Goal: Task Accomplishment & Management: Use online tool/utility

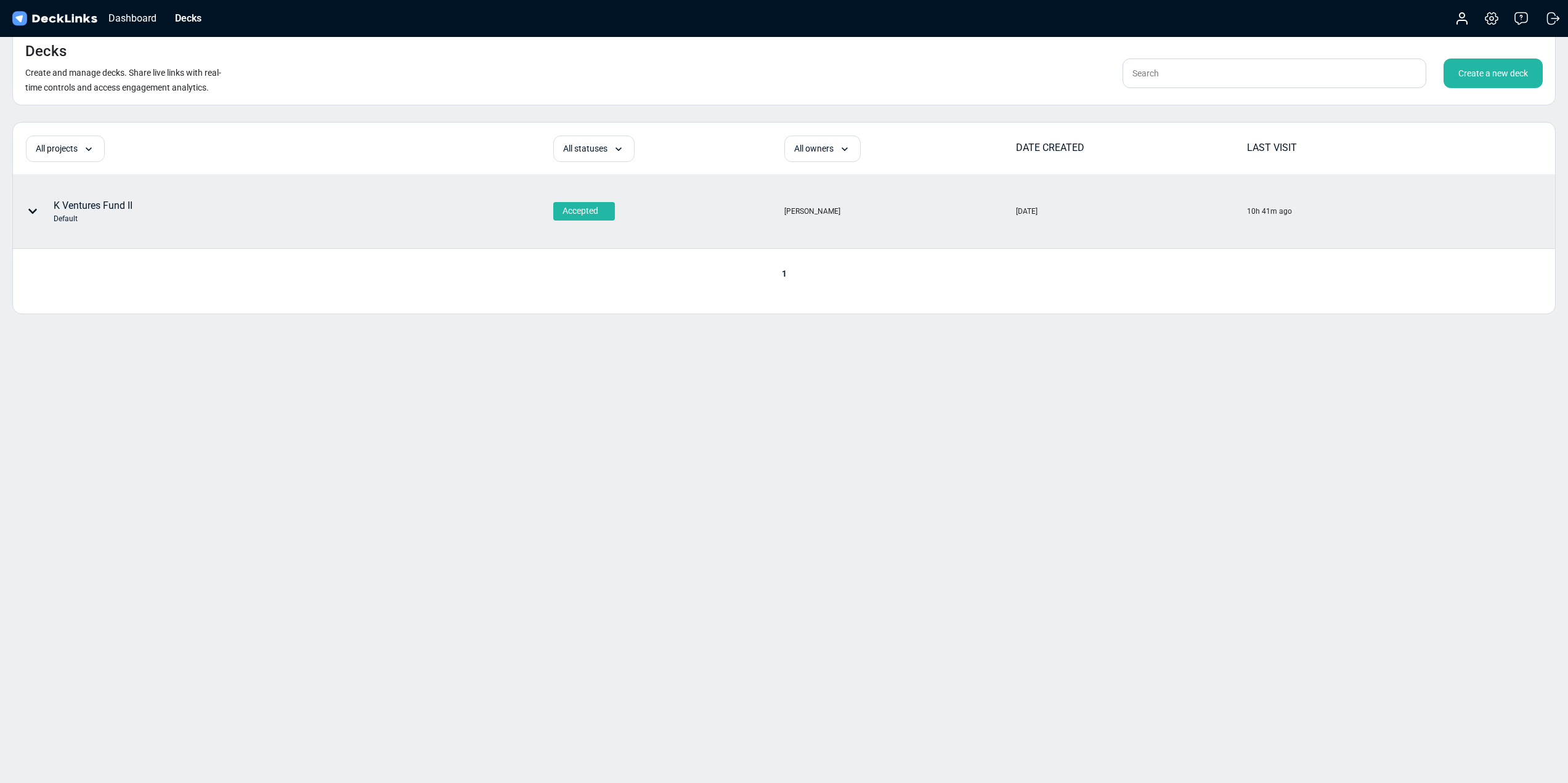
click at [190, 223] on div "K Ventures Fund II Default" at bounding box center [215, 212] width 404 height 37
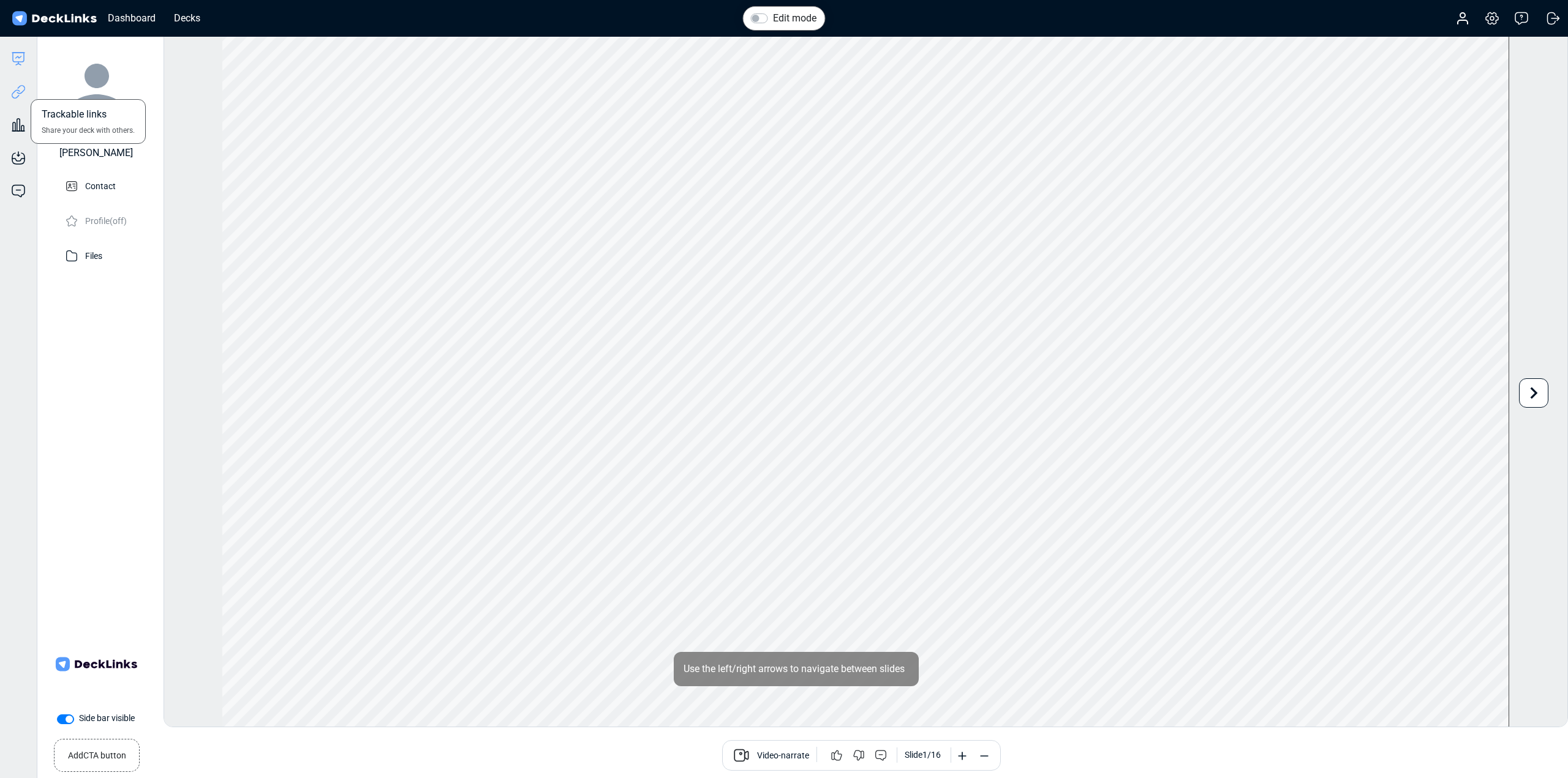
click at [22, 95] on icon at bounding box center [18, 92] width 15 height 15
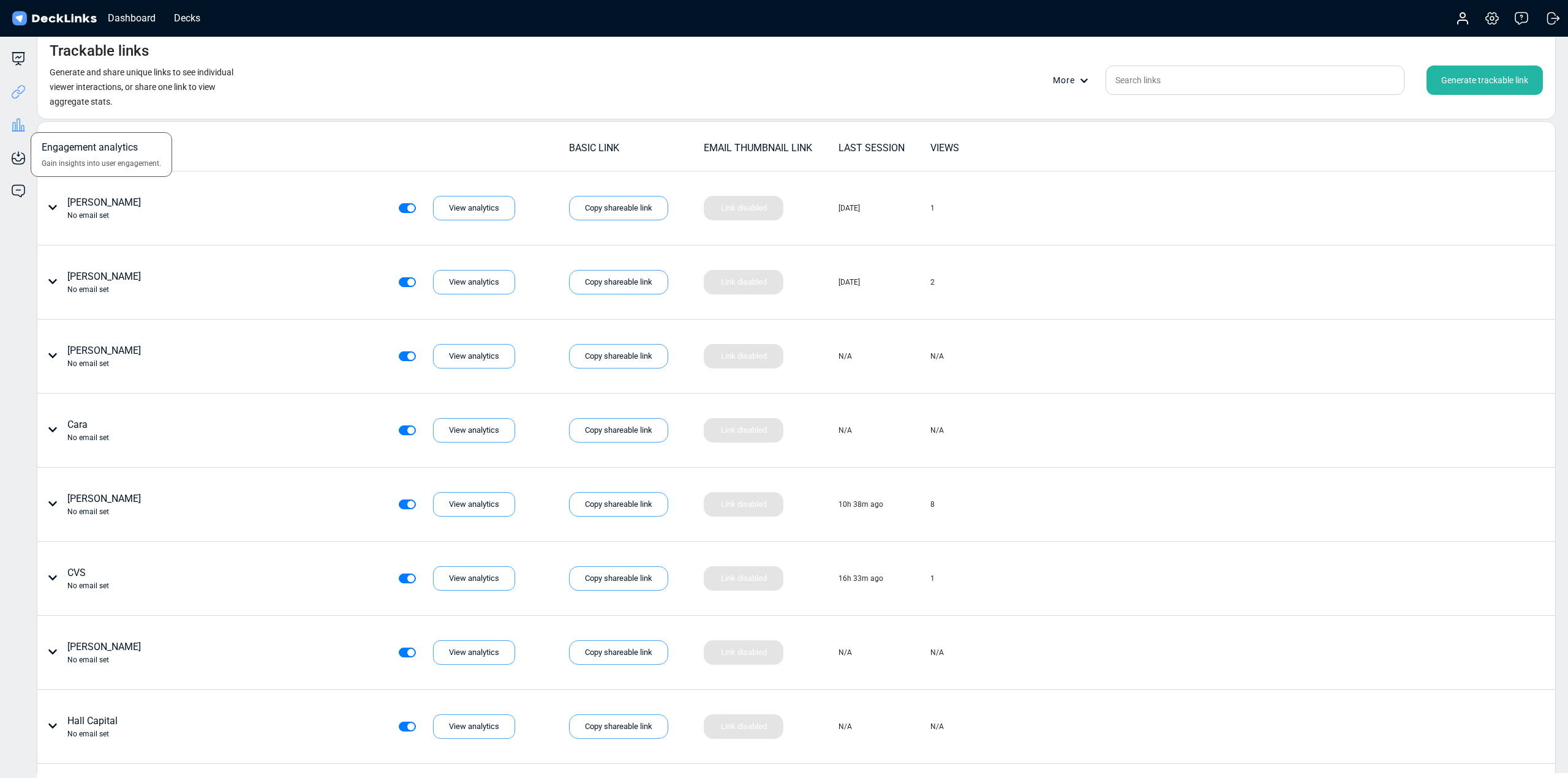
click at [22, 125] on icon at bounding box center [18, 125] width 15 height 15
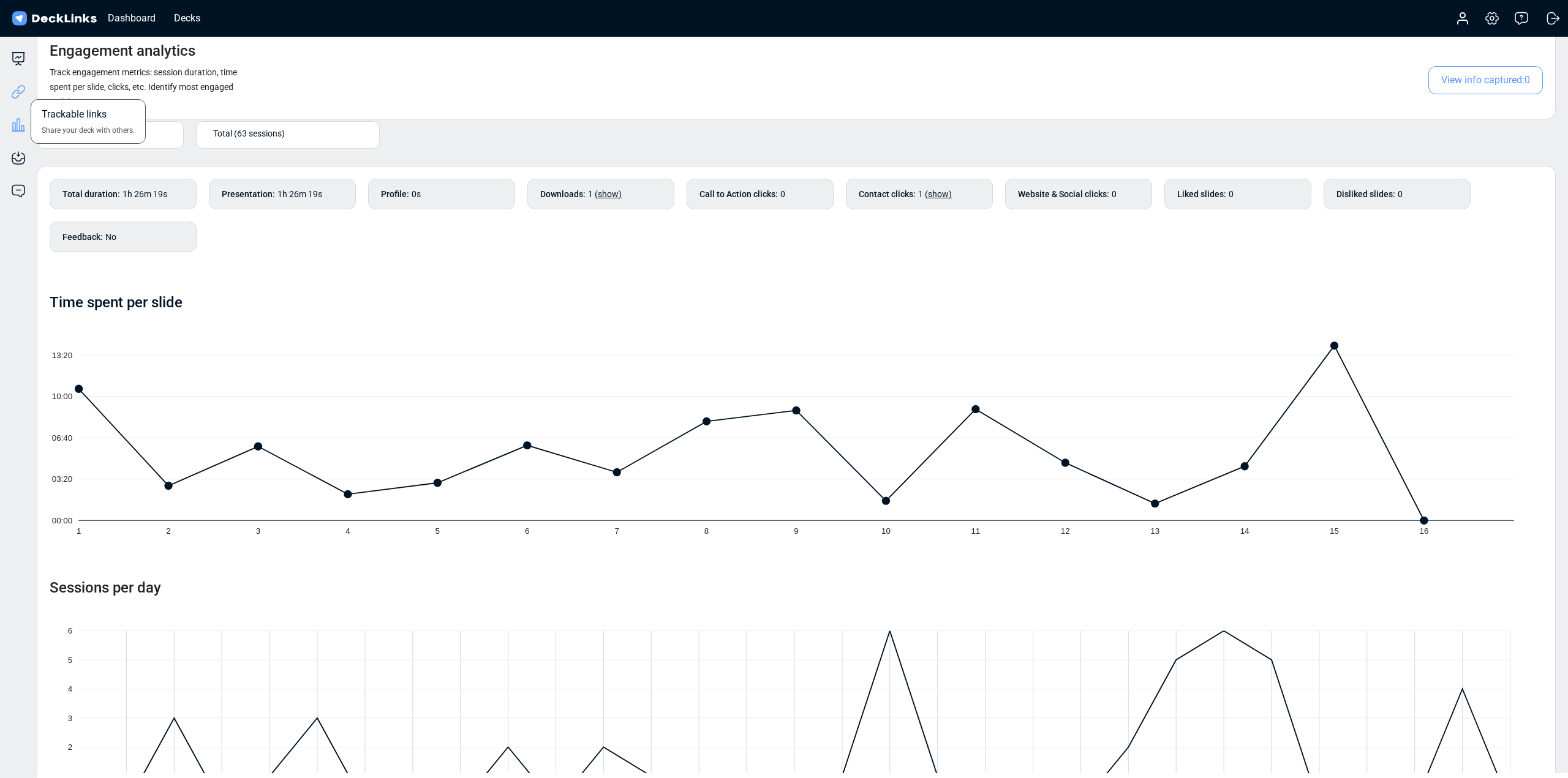
click at [15, 87] on icon at bounding box center [18, 92] width 15 height 15
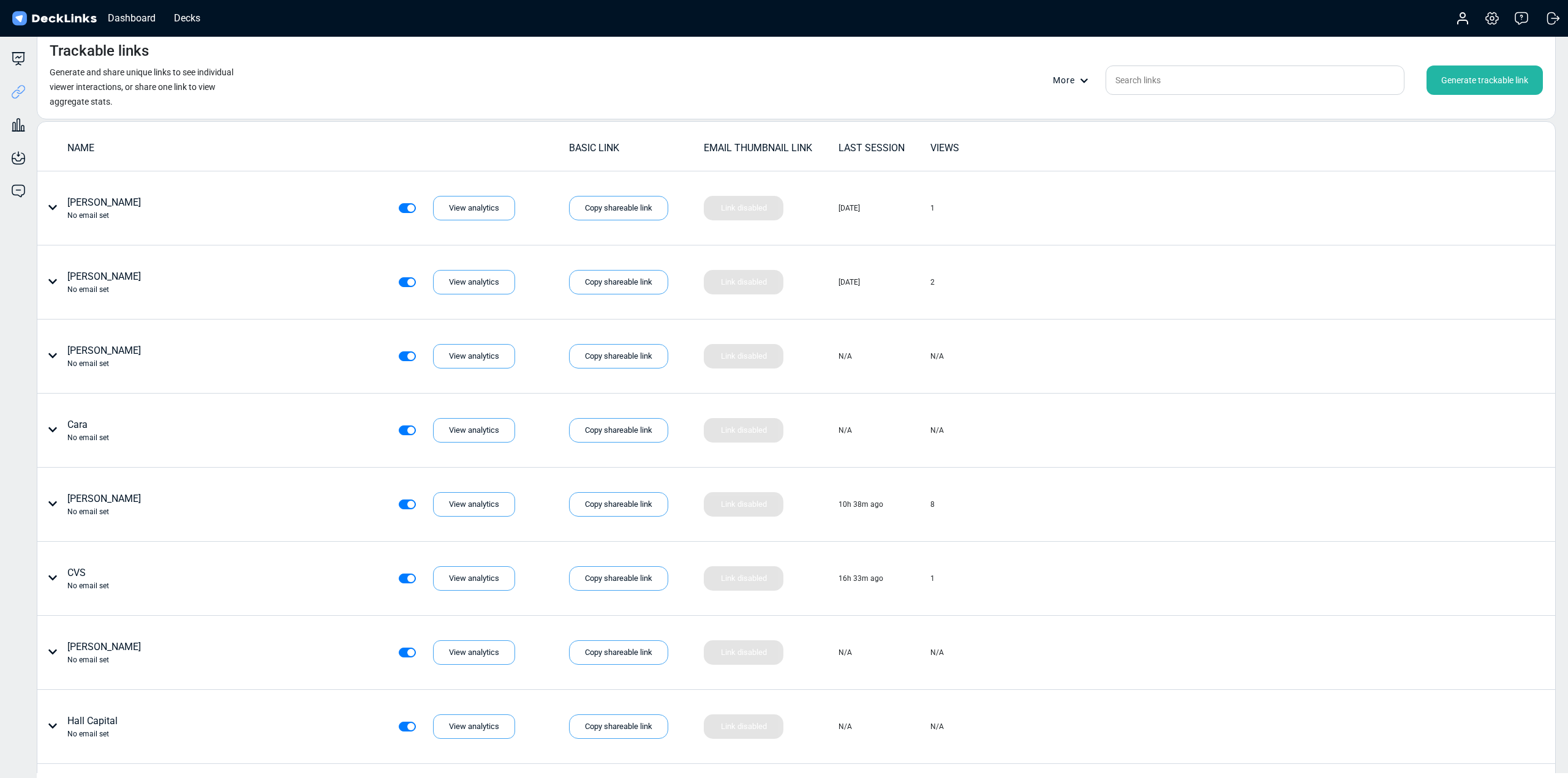
click at [1493, 72] on div "Generate trackable link" at bounding box center [1485, 80] width 116 height 29
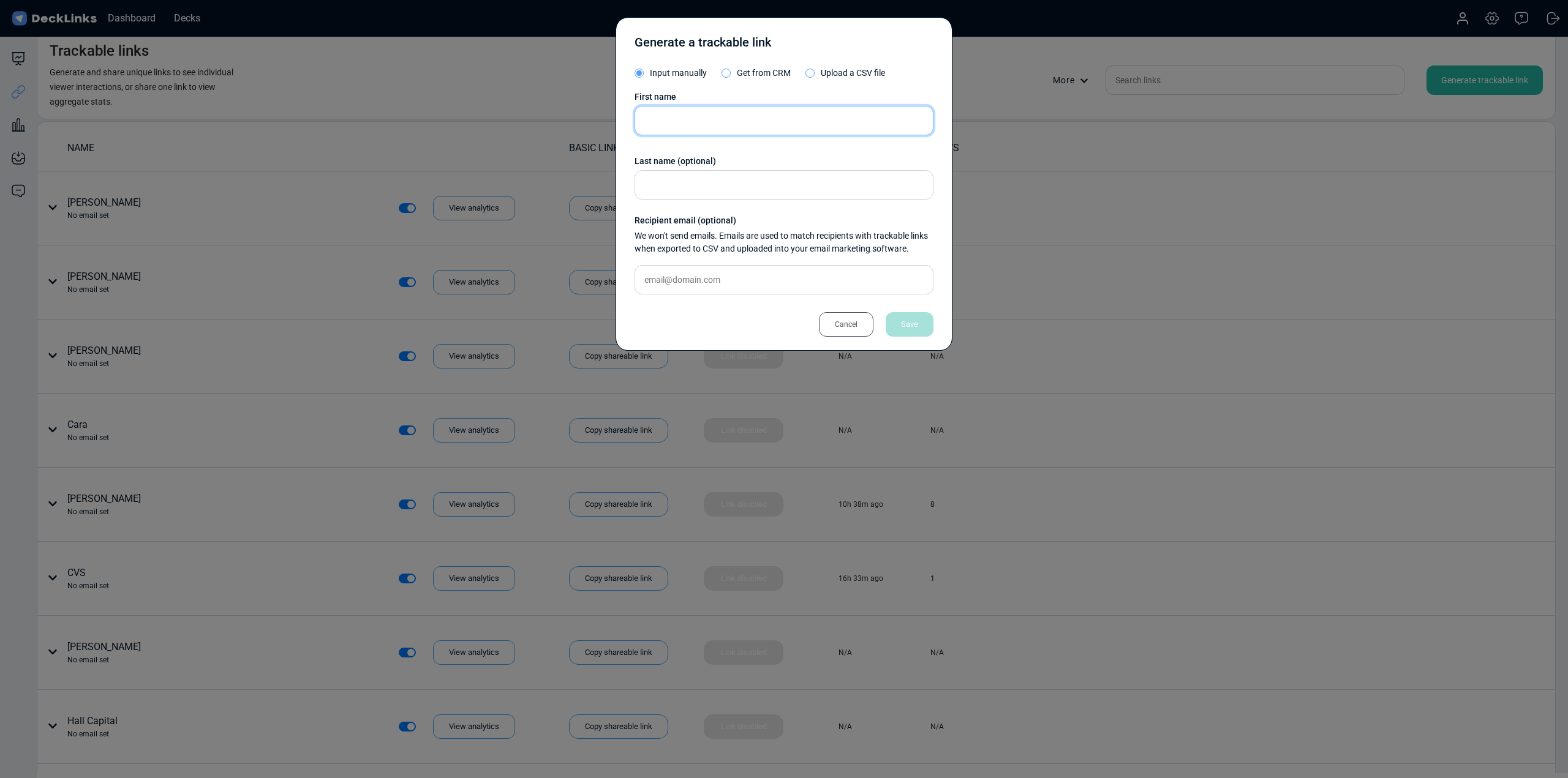
click at [685, 124] on input "text" at bounding box center [784, 120] width 299 height 29
type input "[PERSON_NAME]"
click at [897, 325] on div "Save" at bounding box center [909, 324] width 47 height 24
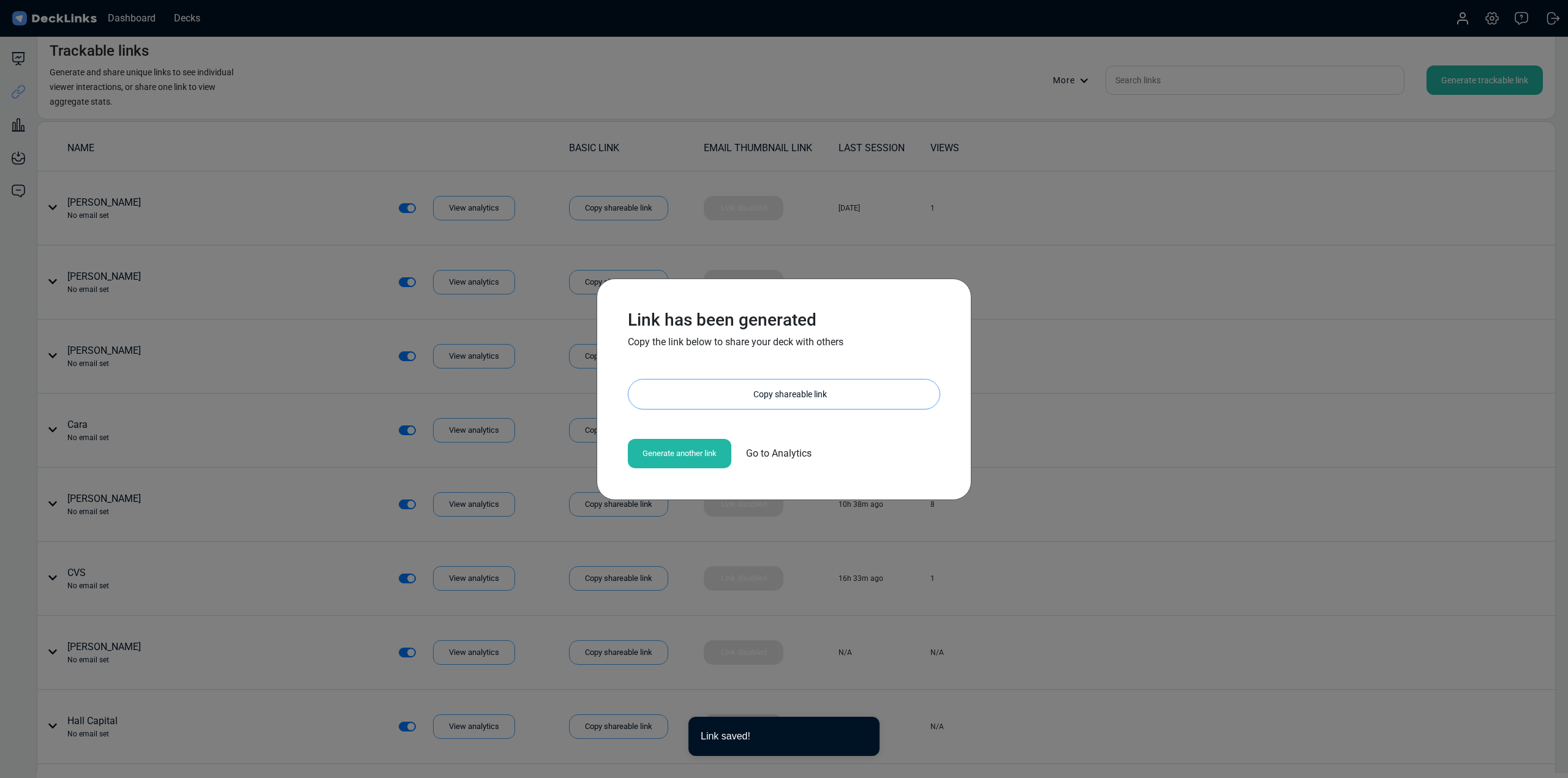
click at [774, 391] on div "Copy shareable link" at bounding box center [791, 394] width 299 height 29
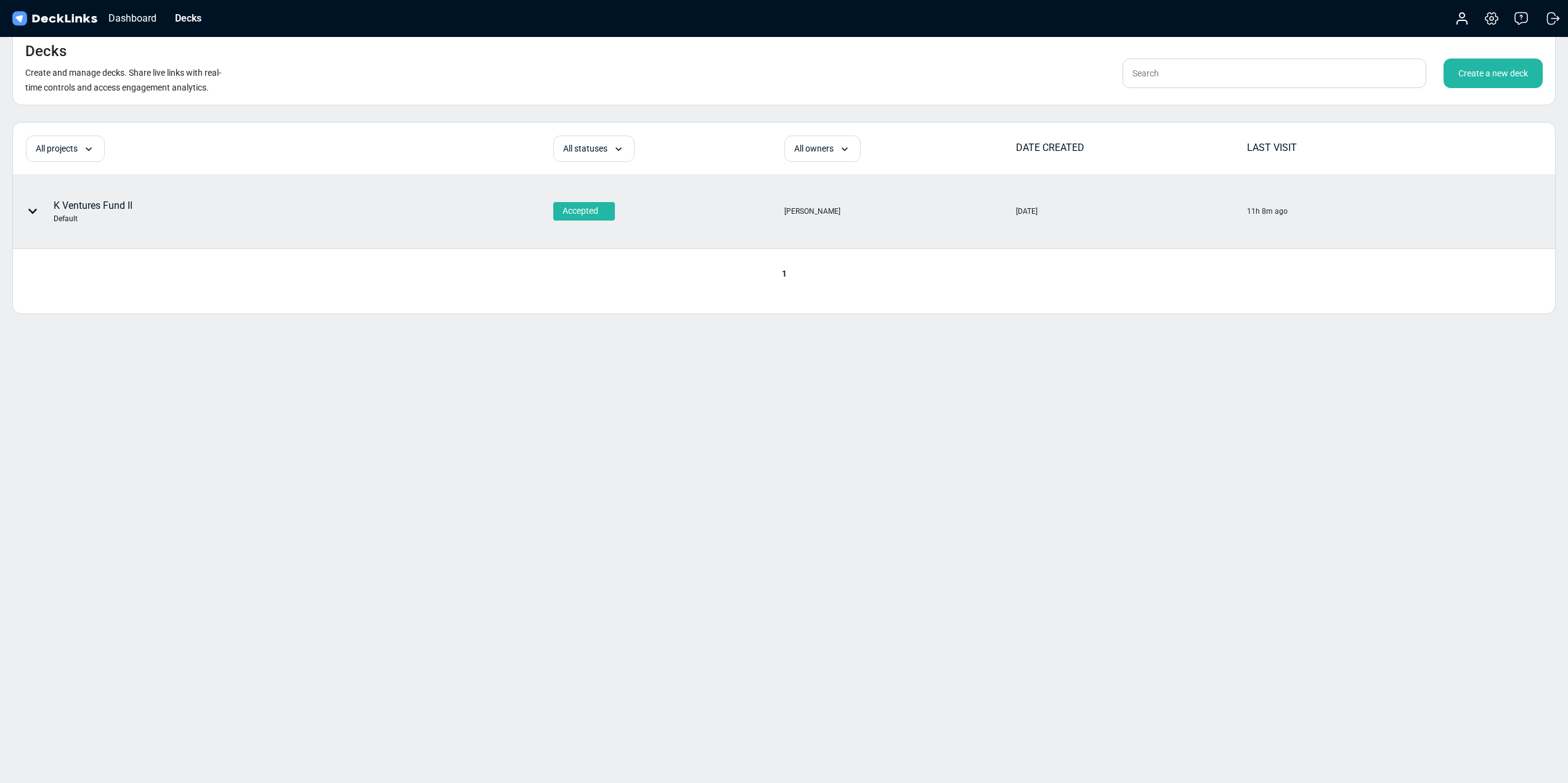
click at [126, 201] on div "K Ventures Fund II Default" at bounding box center [93, 211] width 79 height 26
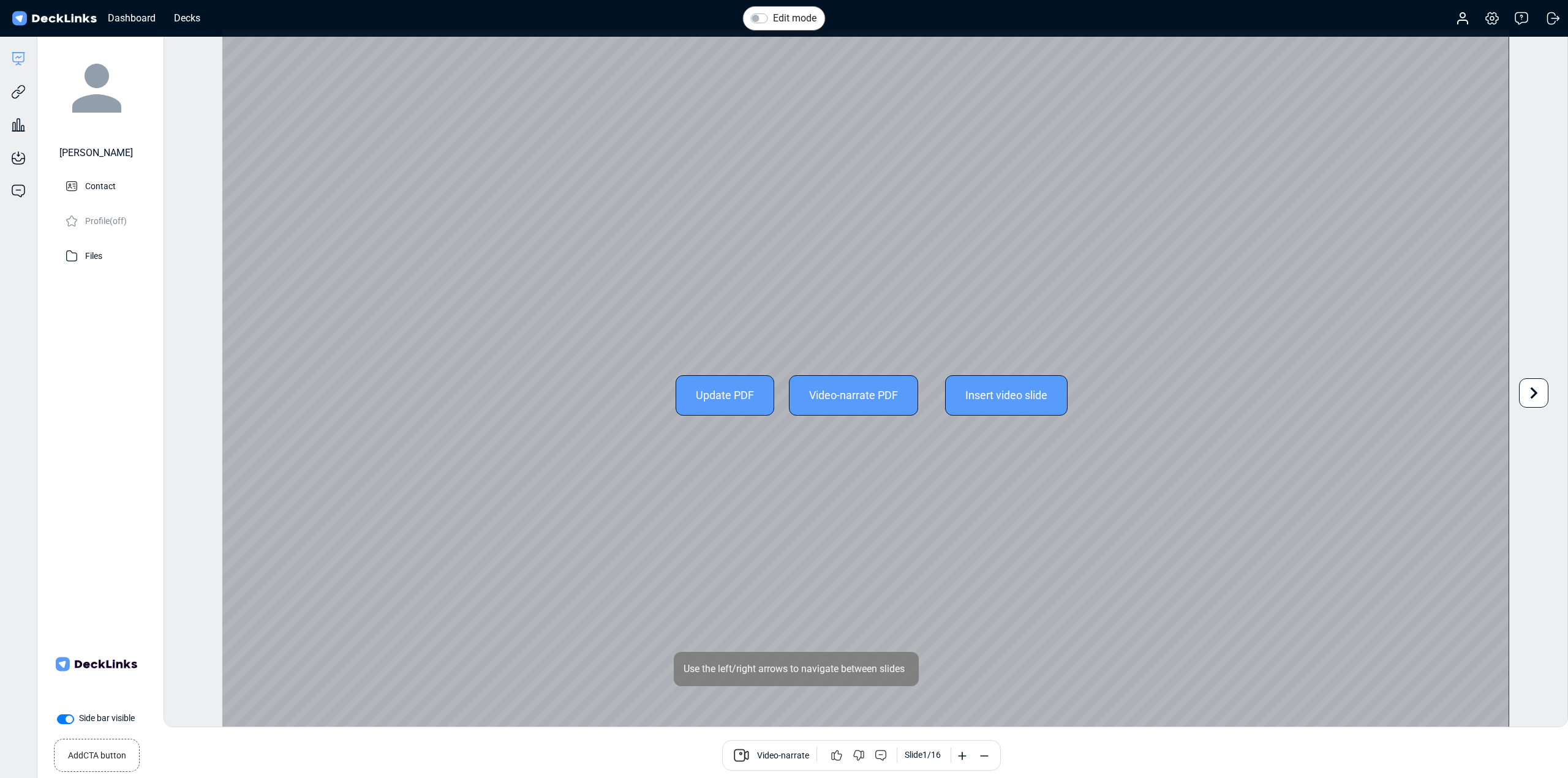
click at [845, 271] on div "Update PDF Video-narrate PDF Insert video slide" at bounding box center [865, 395] width 1286 height 731
click at [900, 627] on div "Update PDF Video-narrate PDF Insert video slide" at bounding box center [865, 395] width 1286 height 731
click at [1541, 391] on icon at bounding box center [1534, 393] width 23 height 23
click at [184, 395] on icon at bounding box center [186, 393] width 23 height 23
click at [1546, 390] on div at bounding box center [1533, 392] width 29 height 29
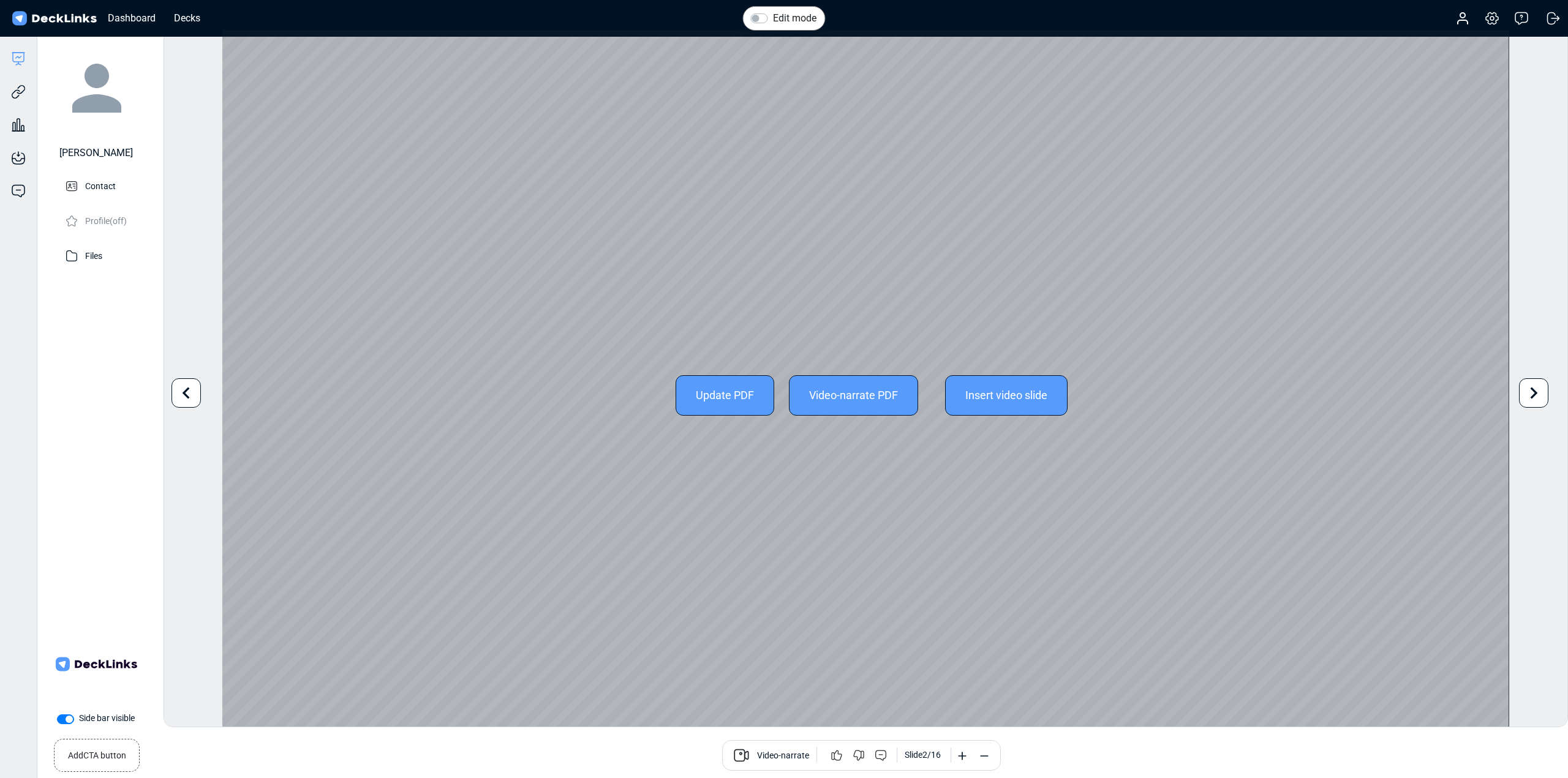
click at [1540, 391] on icon at bounding box center [1534, 393] width 23 height 23
click at [1536, 391] on icon at bounding box center [1534, 393] width 7 height 12
click at [1532, 387] on icon at bounding box center [1534, 393] width 23 height 23
click at [1533, 387] on icon at bounding box center [1534, 393] width 23 height 23
click at [1532, 389] on icon at bounding box center [1534, 393] width 7 height 12
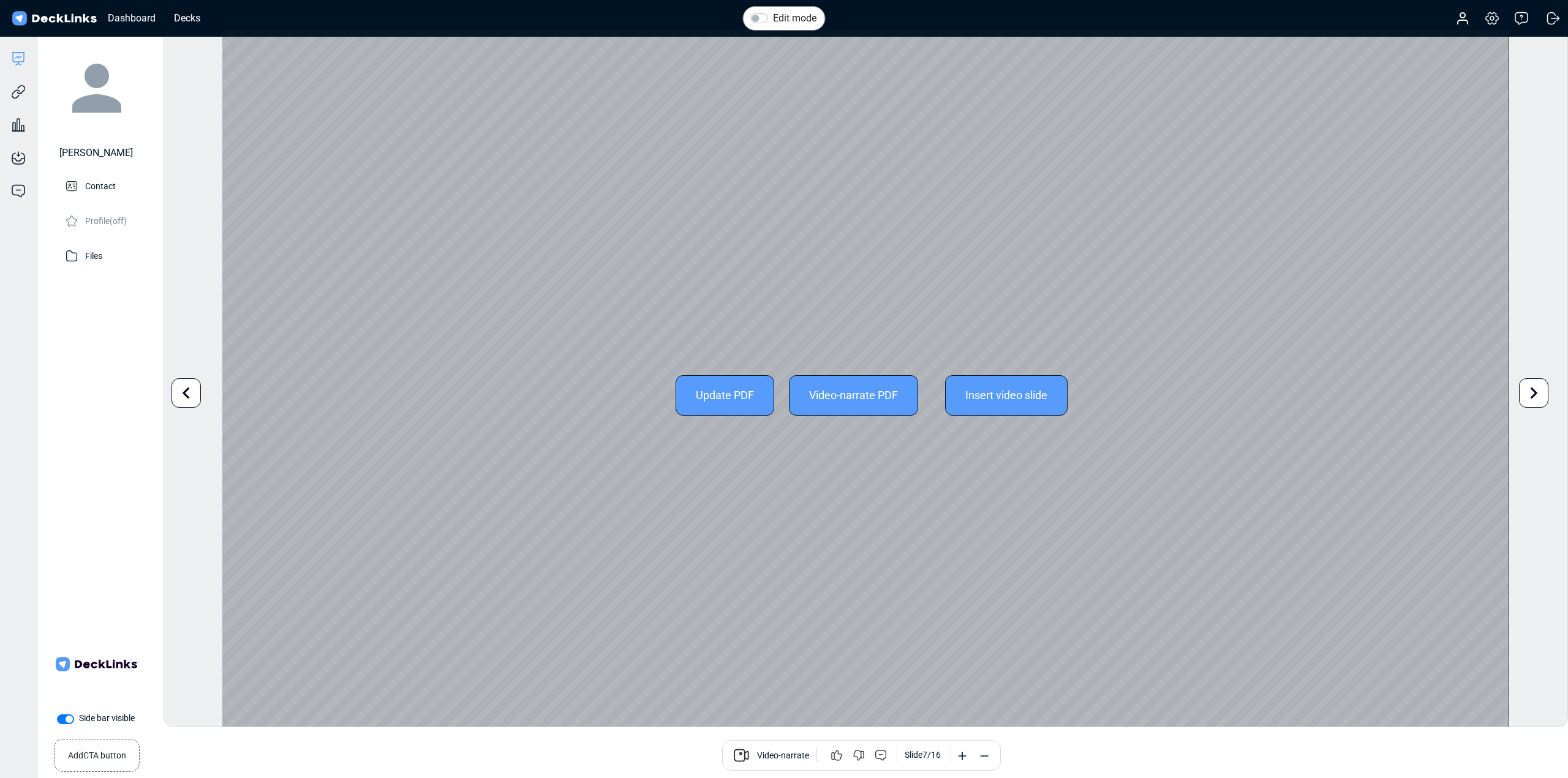
click at [1540, 393] on icon at bounding box center [1534, 393] width 23 height 23
click at [1539, 394] on icon at bounding box center [1534, 393] width 23 height 23
click at [1535, 395] on icon at bounding box center [1534, 393] width 7 height 12
click at [1533, 392] on icon at bounding box center [1534, 393] width 23 height 23
click at [1533, 392] on div "Edit mode Change photo Updating this image will immediately apply to all of you…" at bounding box center [866, 378] width 1405 height 698
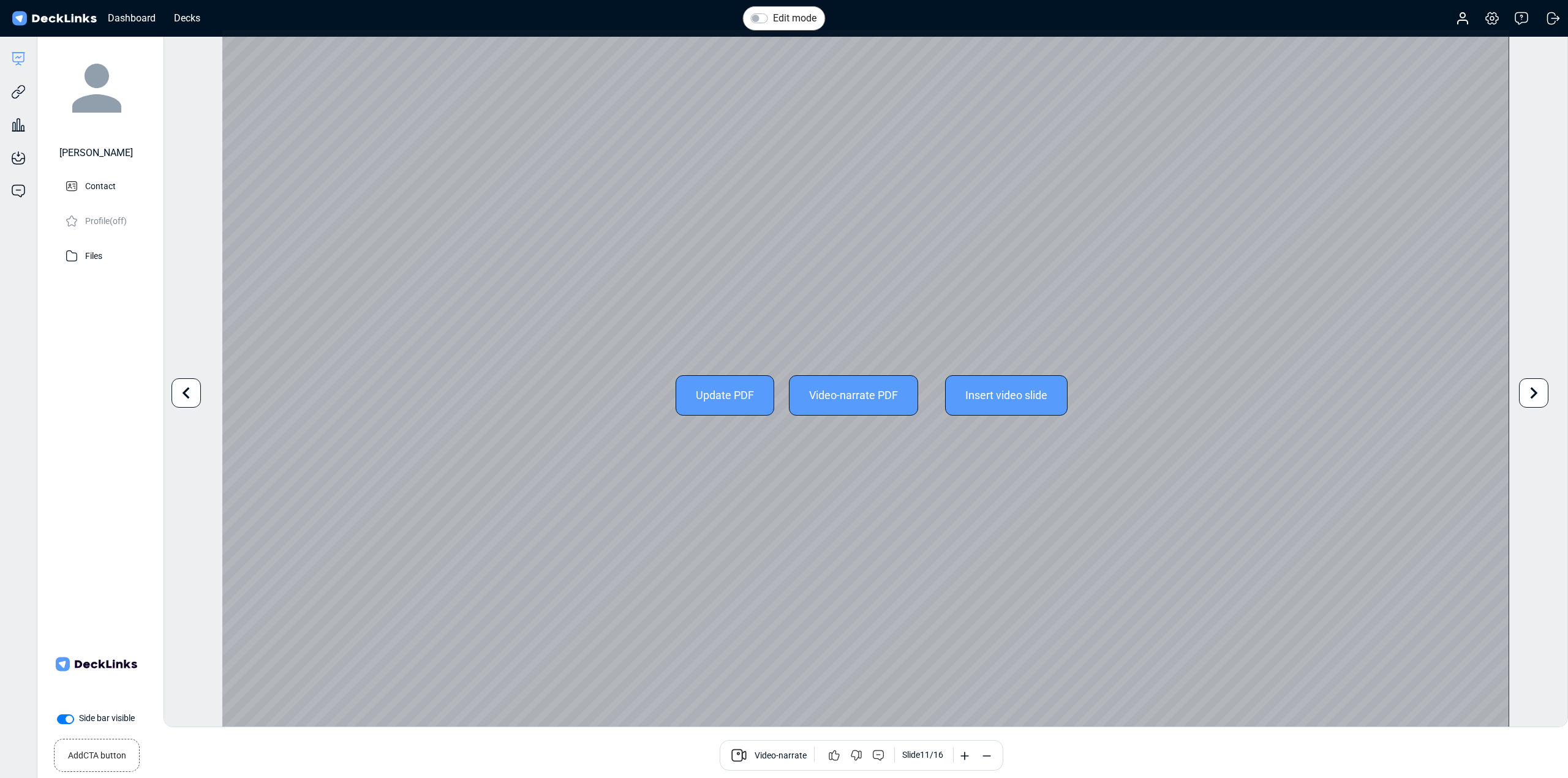
click at [1531, 391] on icon at bounding box center [1534, 393] width 23 height 23
click at [183, 392] on icon at bounding box center [186, 393] width 23 height 23
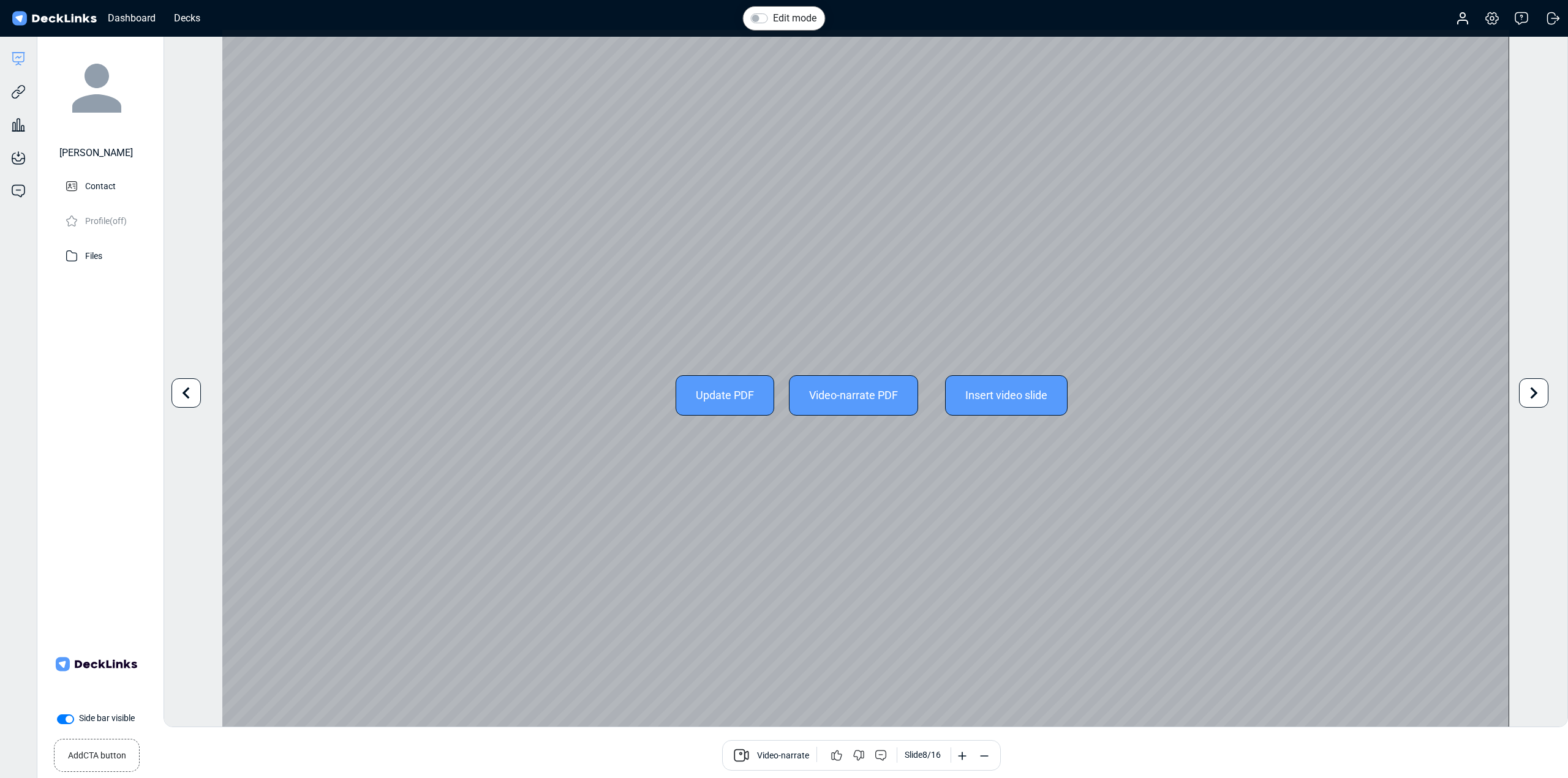
click at [183, 392] on icon at bounding box center [186, 393] width 23 height 23
click at [182, 392] on icon at bounding box center [186, 393] width 23 height 23
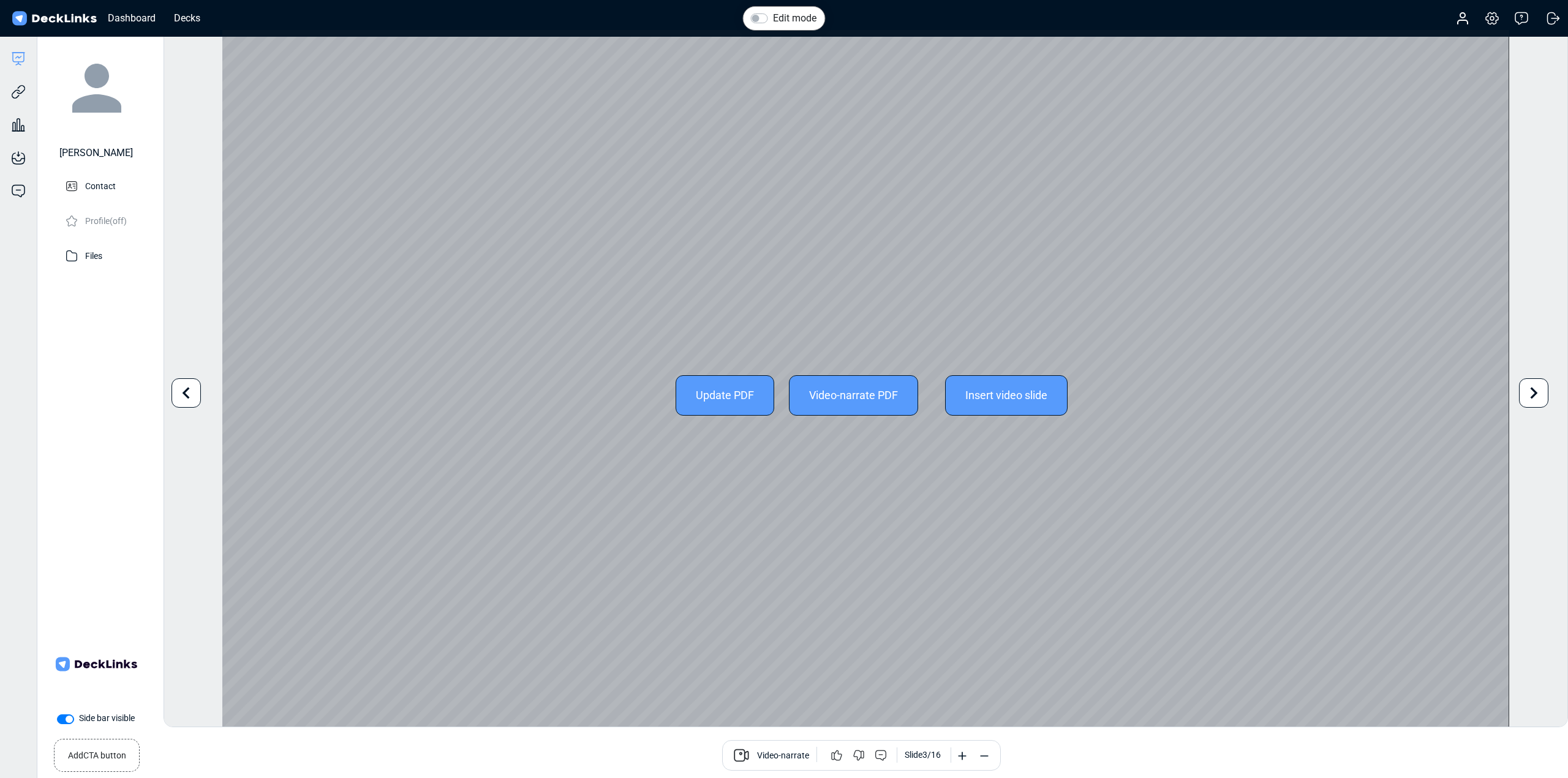
click at [182, 391] on icon at bounding box center [186, 393] width 23 height 23
click at [182, 392] on icon at bounding box center [186, 393] width 23 height 23
click at [1542, 392] on icon at bounding box center [1534, 393] width 23 height 23
click at [1542, 389] on icon at bounding box center [1534, 393] width 23 height 23
